Goal: Task Accomplishment & Management: Manage account settings

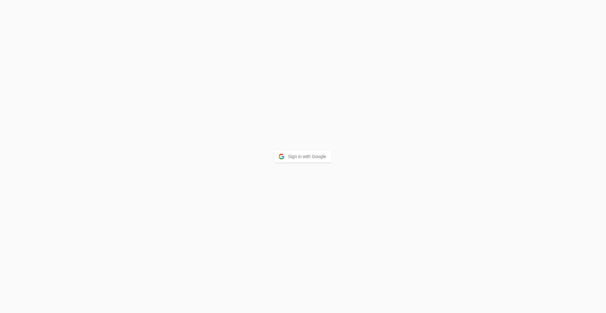
click at [296, 169] on div "Sign in with Google" at bounding box center [303, 156] width 606 height 313
click at [295, 152] on button "Sign in with Google" at bounding box center [303, 156] width 57 height 13
click at [283, 167] on button "Sign in with Google" at bounding box center [303, 163] width 57 height 13
